Goal: Task Accomplishment & Management: Complete application form

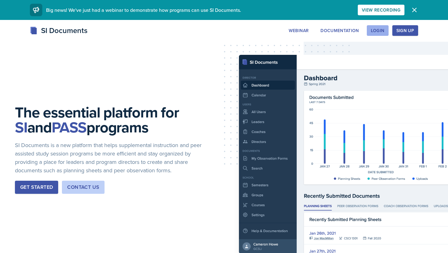
click at [379, 31] on div "Login" at bounding box center [378, 30] width 14 height 5
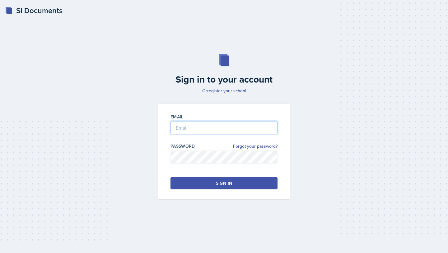
click at [246, 128] on input "email" at bounding box center [223, 127] width 107 height 13
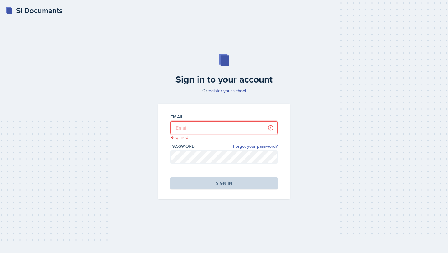
type input "[EMAIL_ADDRESS][DOMAIN_NAME]"
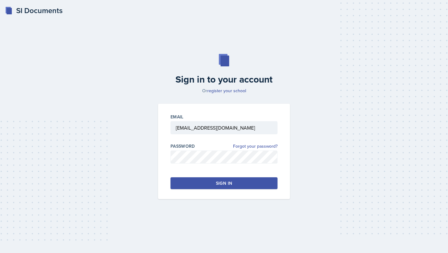
click at [222, 184] on div "Sign in" at bounding box center [224, 183] width 16 height 6
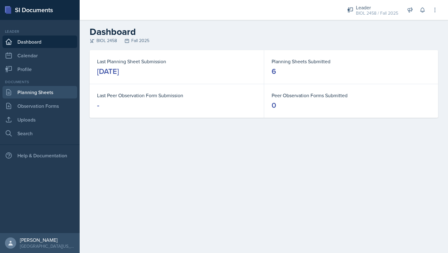
click at [49, 93] on link "Planning Sheets" at bounding box center [39, 92] width 75 height 12
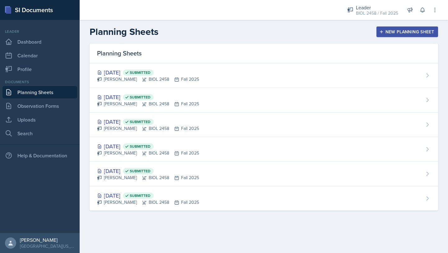
click at [385, 30] on div "New Planning Sheet" at bounding box center [407, 31] width 54 height 5
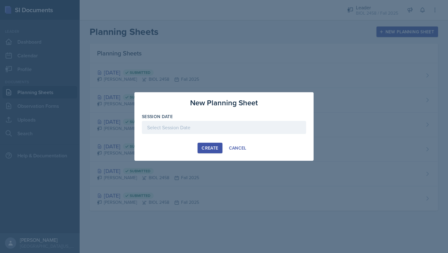
click at [225, 133] on div at bounding box center [224, 127] width 164 height 13
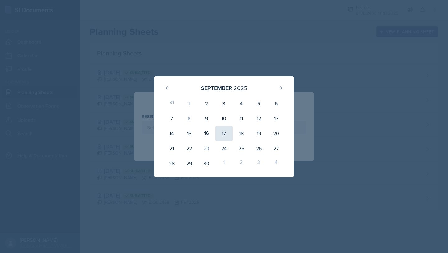
click at [221, 133] on div "17" at bounding box center [223, 133] width 17 height 15
type input "[DATE]"
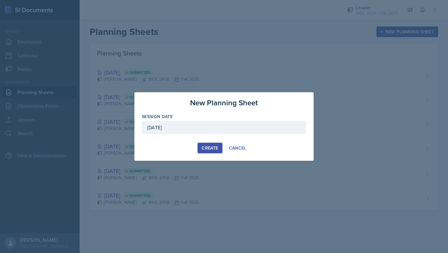
click at [209, 146] on div "Create" at bounding box center [210, 147] width 16 height 5
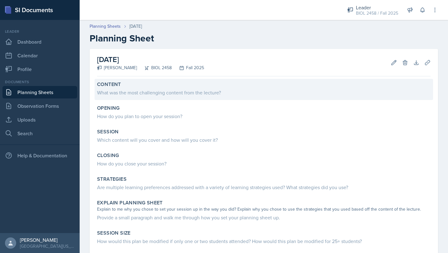
click at [156, 92] on div "What was the most challenging content from the lecture?" at bounding box center [263, 92] width 333 height 7
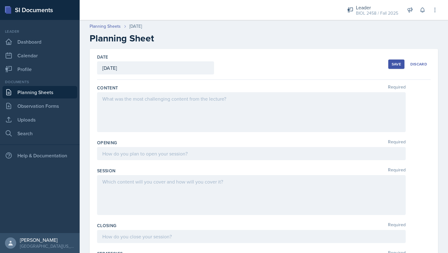
click at [151, 105] on div at bounding box center [251, 112] width 309 height 40
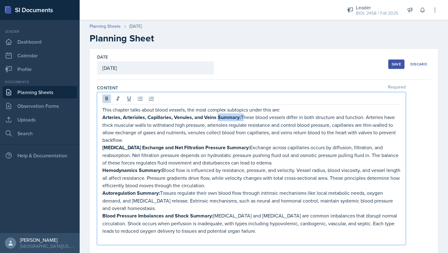
drag, startPoint x: 218, startPoint y: 119, endPoint x: 242, endPoint y: 119, distance: 24.6
click at [242, 119] on p "Arteries, Arterioles, Capillaries, Venules, and Veins Summary: These blood vess…" at bounding box center [251, 128] width 298 height 30
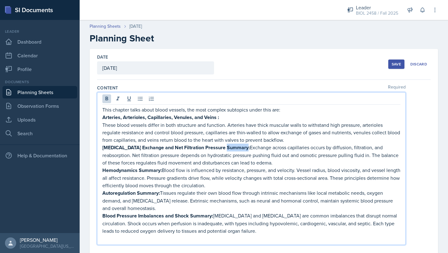
drag, startPoint x: 208, startPoint y: 148, endPoint x: 229, endPoint y: 148, distance: 21.2
click at [229, 148] on strong "Summary:" at bounding box center [238, 147] width 23 height 7
click at [210, 148] on p "[MEDICAL_DATA] Exchange and Net Filtration Pressure : Exchange across capillari…" at bounding box center [251, 154] width 298 height 23
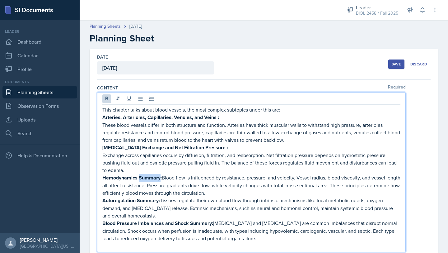
drag, startPoint x: 139, startPoint y: 178, endPoint x: 160, endPoint y: 177, distance: 20.5
click at [160, 177] on strong "Summary:" at bounding box center [150, 177] width 23 height 7
drag, startPoint x: 158, startPoint y: 199, endPoint x: 138, endPoint y: 198, distance: 20.2
click at [138, 198] on strong "Summary:" at bounding box center [148, 200] width 23 height 7
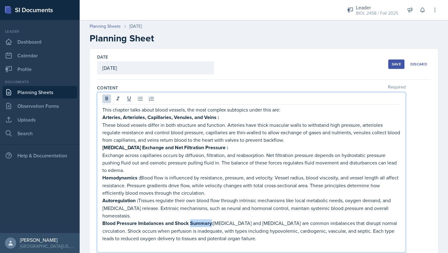
drag, startPoint x: 210, startPoint y: 223, endPoint x: 191, endPoint y: 222, distance: 19.6
click at [190, 222] on strong "Summary:" at bounding box center [201, 222] width 23 height 7
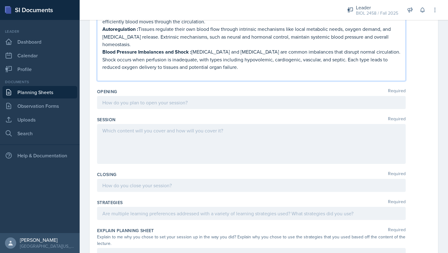
click at [164, 104] on p at bounding box center [251, 102] width 298 height 7
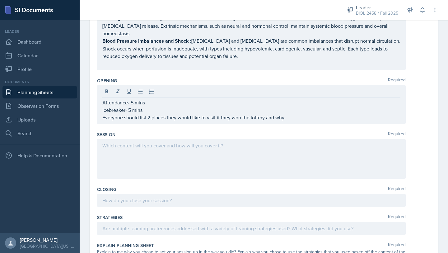
click at [123, 152] on div at bounding box center [251, 159] width 309 height 40
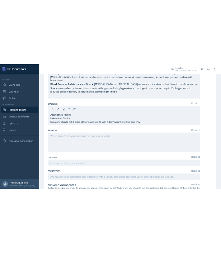
scroll to position [182, 0]
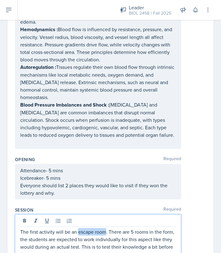
drag, startPoint x: 78, startPoint y: 224, endPoint x: 106, endPoint y: 226, distance: 28.3
click at [106, 228] on p "The first activity will be an escape room. There are 5 rooms in the form, the s…" at bounding box center [98, 243] width 156 height 30
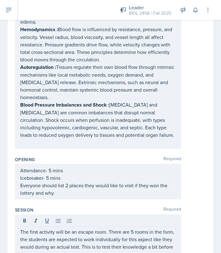
click at [29, 216] on div at bounding box center [98, 221] width 156 height 10
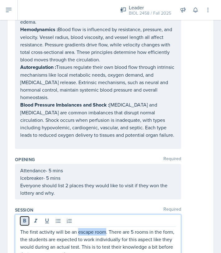
click at [24, 217] on icon at bounding box center [24, 220] width 6 height 6
click at [95, 249] on p "The first activity will be an escape room . There are 5 rooms in the form, the …" at bounding box center [98, 243] width 156 height 30
click at [109, 228] on p "The first activity will be an escape room . There are 5 rooms in the form, the …" at bounding box center [98, 243] width 156 height 30
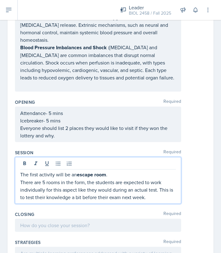
scroll to position [240, 0]
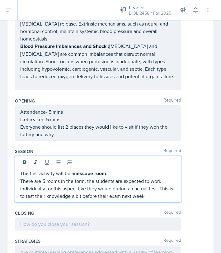
click at [148, 188] on p "There are 5 rooms in the form, the students are expected to work individually f…" at bounding box center [98, 188] width 156 height 22
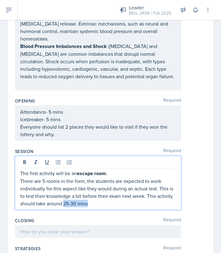
drag, startPoint x: 64, startPoint y: 196, endPoint x: 88, endPoint y: 197, distance: 24.3
click at [88, 197] on p "There are 5 rooms in the form, the students are expected to work individually f…" at bounding box center [98, 192] width 156 height 30
click at [46, 160] on icon at bounding box center [47, 162] width 4 height 5
click at [99, 198] on p "There are 5 rooms in the form, the students are expected to work individually f…" at bounding box center [98, 192] width 156 height 30
